Goal: Information Seeking & Learning: Learn about a topic

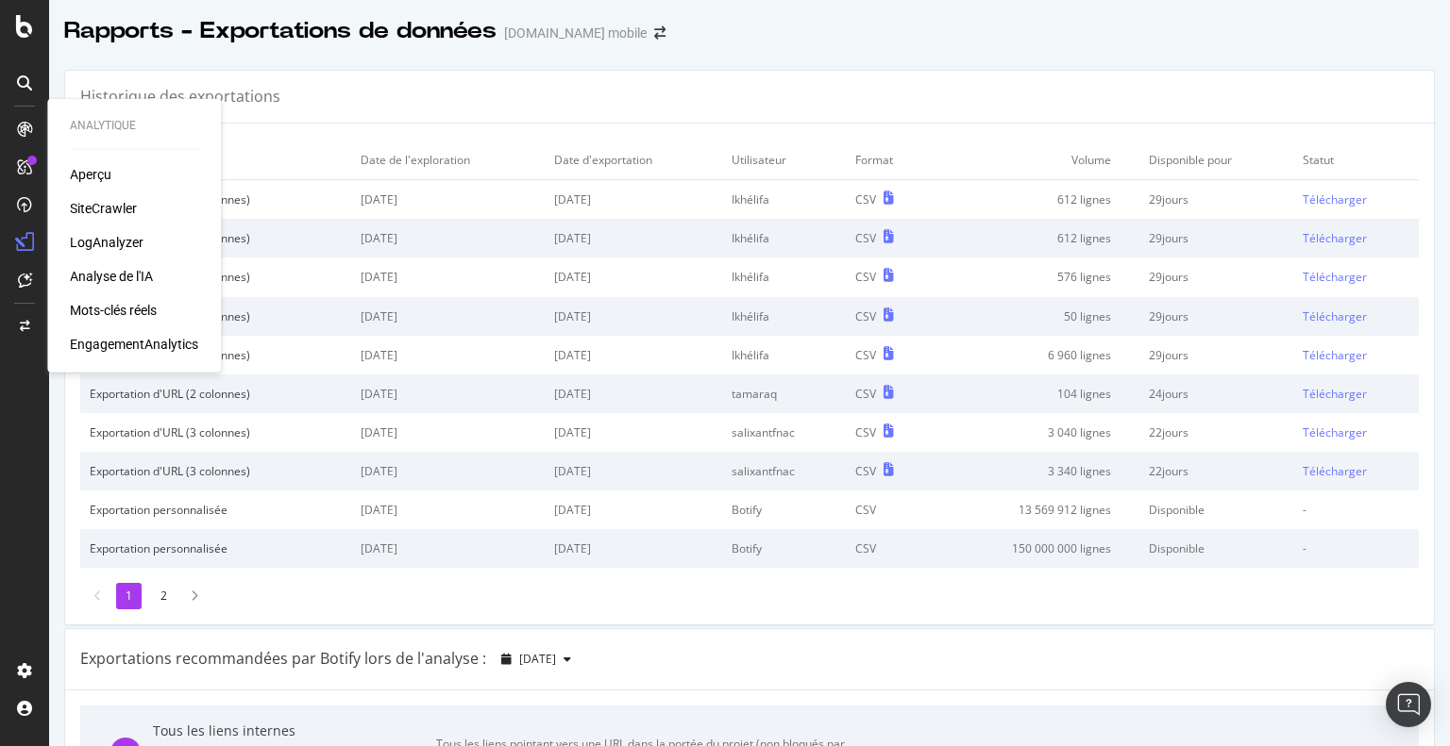
click at [21, 139] on div at bounding box center [24, 129] width 30 height 30
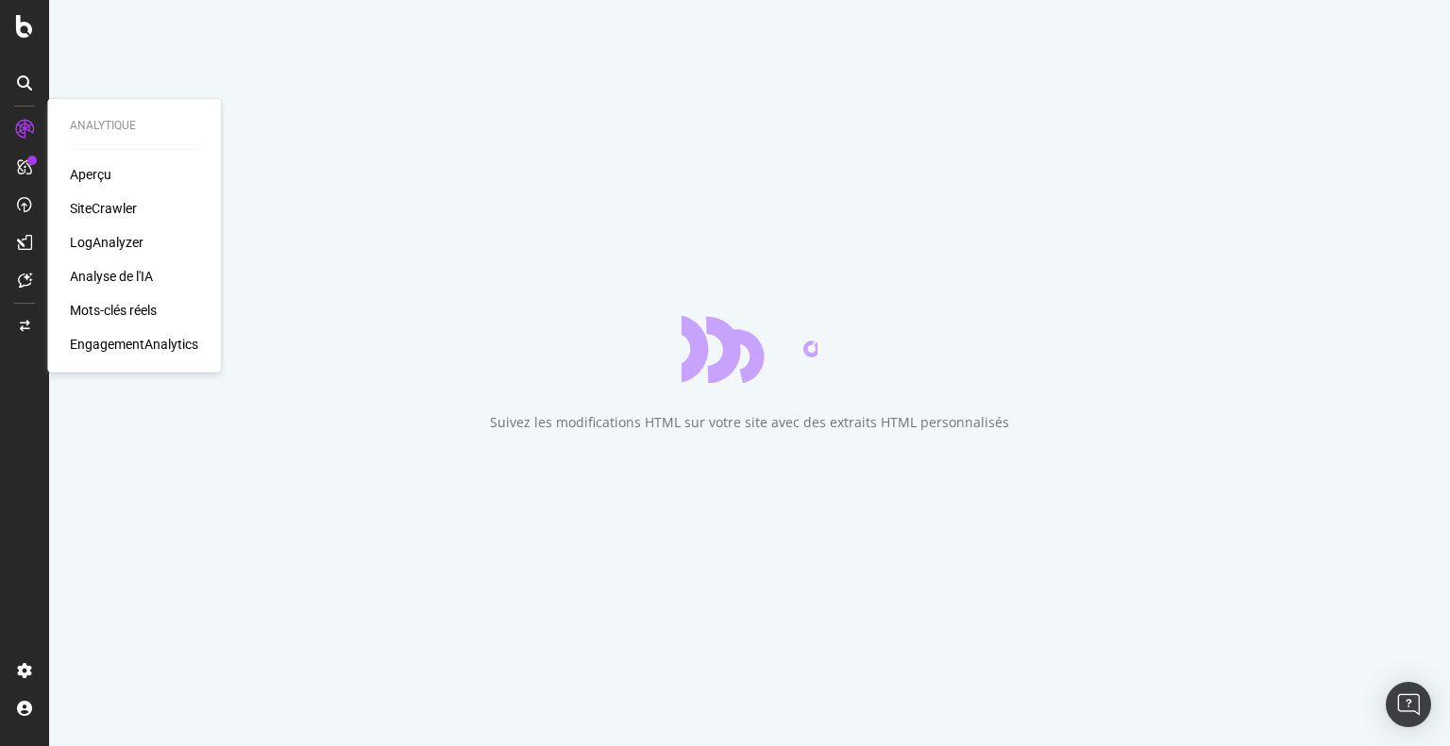
click at [107, 175] on font "Aperçu" at bounding box center [91, 174] width 42 height 15
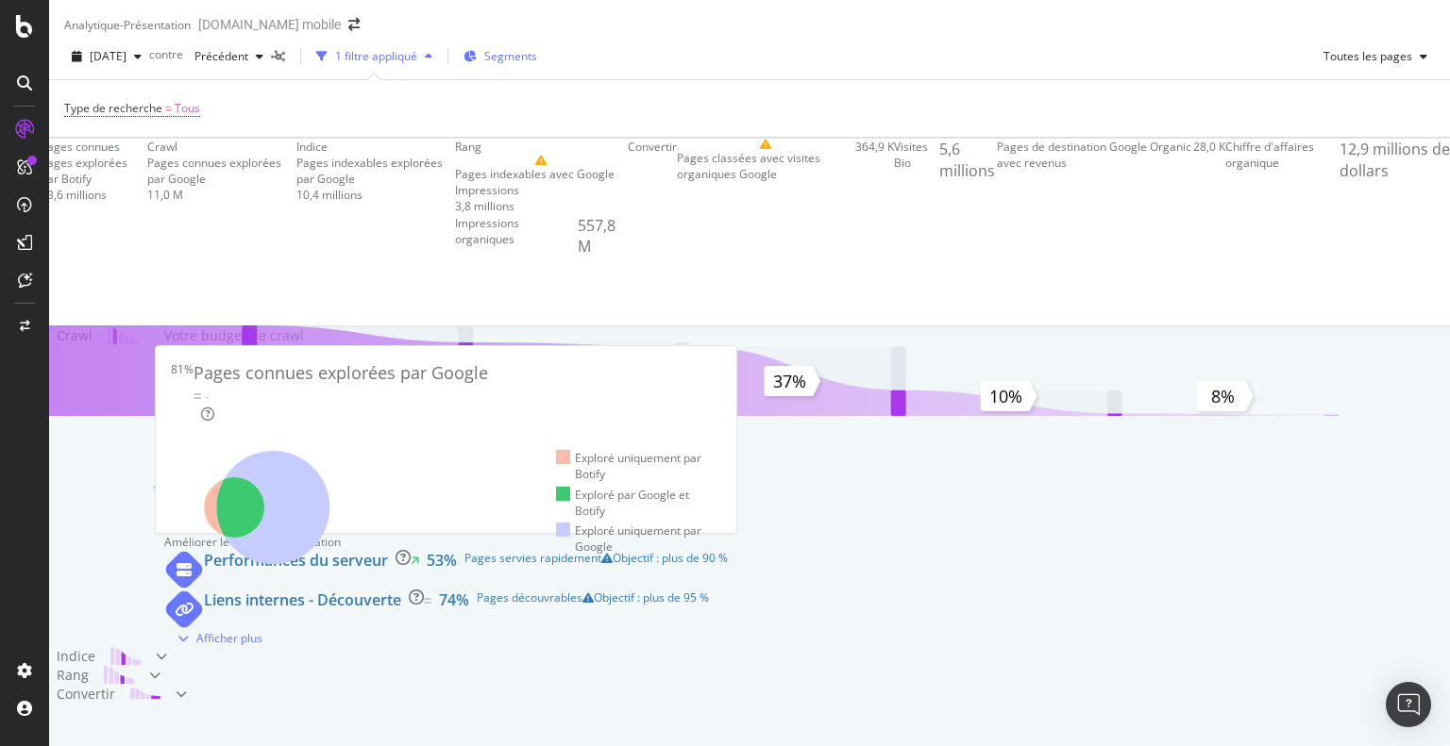
click at [537, 64] on font "Segments" at bounding box center [510, 56] width 53 height 16
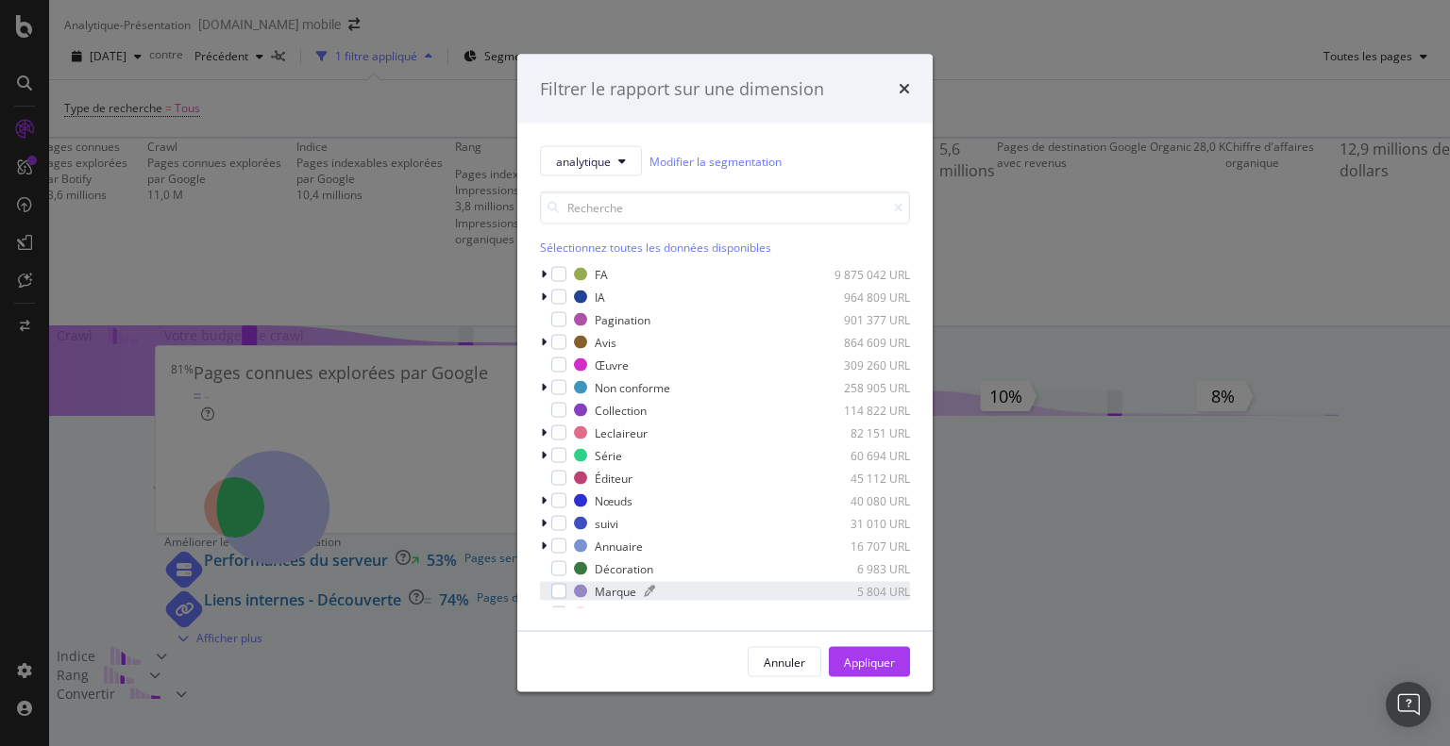
click at [591, 588] on div "Marque 5 804 URL" at bounding box center [742, 591] width 336 height 16
click at [851, 661] on font "Appliquer" at bounding box center [869, 662] width 51 height 16
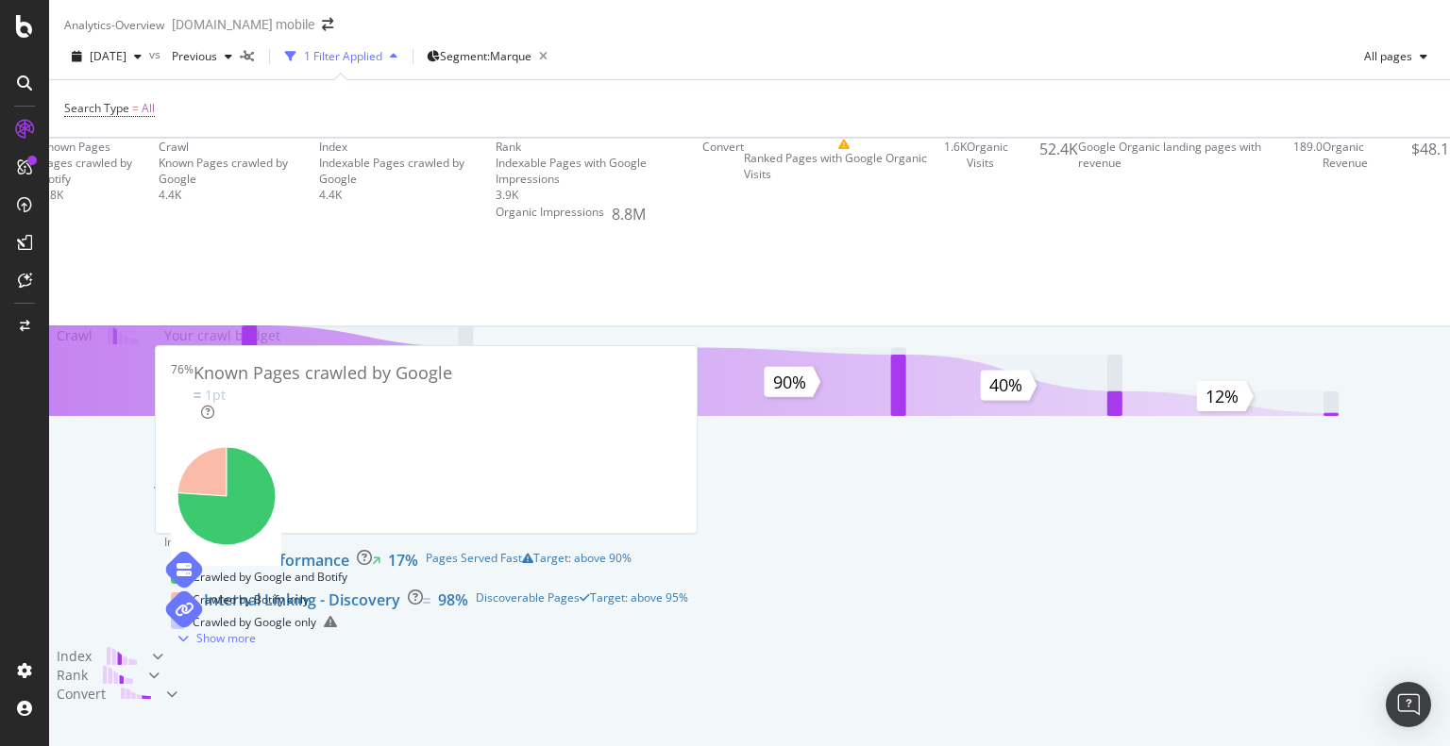
click at [704, 137] on div "Search Type = All" at bounding box center [749, 108] width 1370 height 57
